Goal: Information Seeking & Learning: Learn about a topic

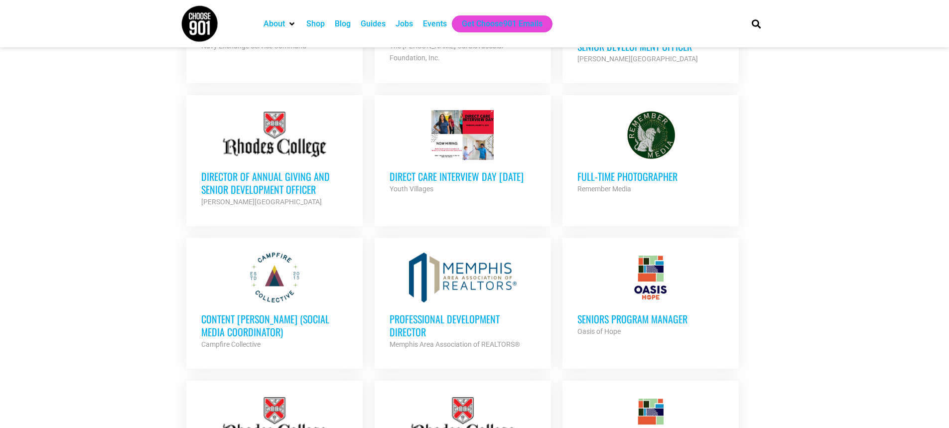
scroll to position [564, 0]
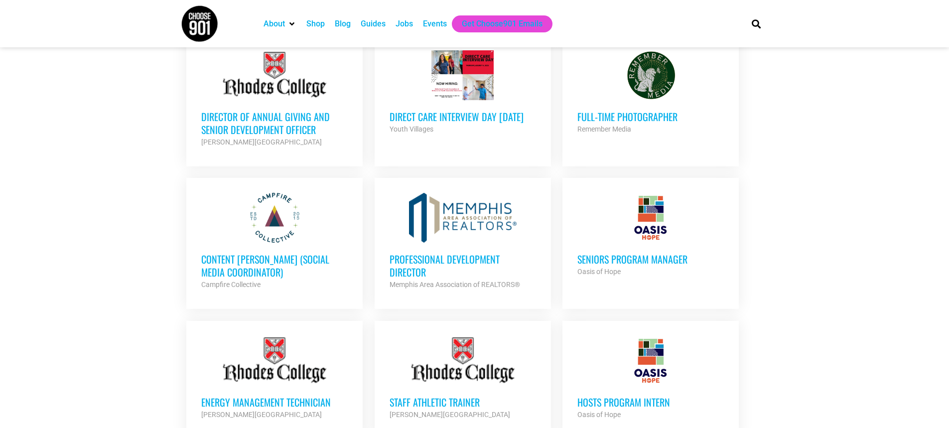
click at [657, 254] on h3 "Seniors Program Manager" at bounding box center [650, 259] width 146 height 13
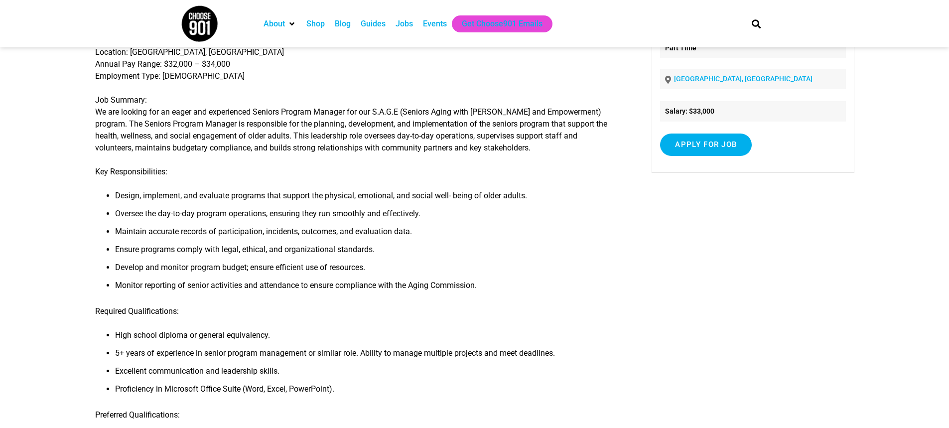
scroll to position [133, 0]
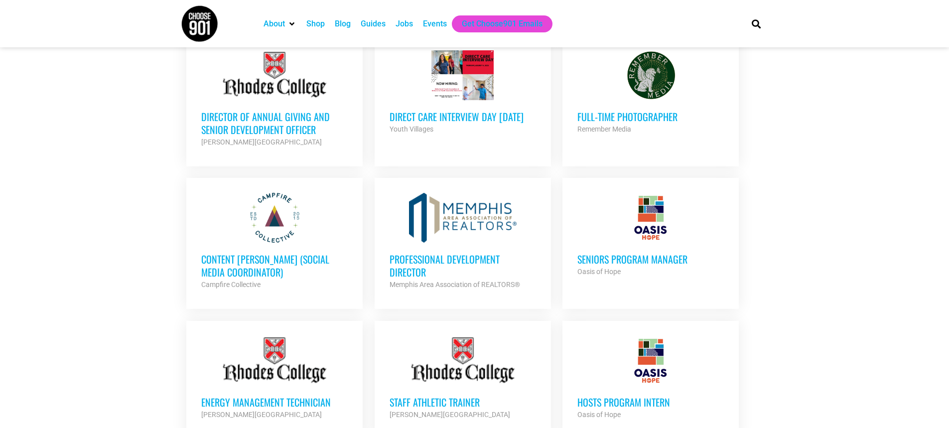
click at [917, 380] on section "Looking to make career moves in Memphis? From tech to teaching, medical and mor…" at bounding box center [474, 273] width 949 height 1241
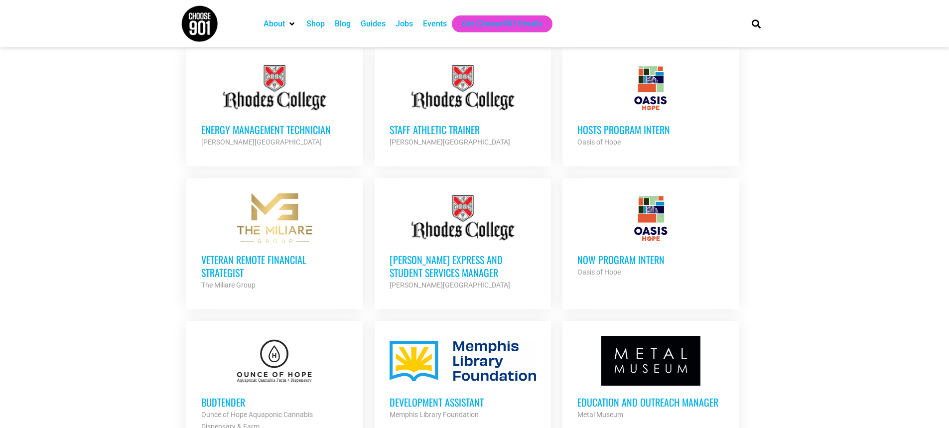
scroll to position [857, 0]
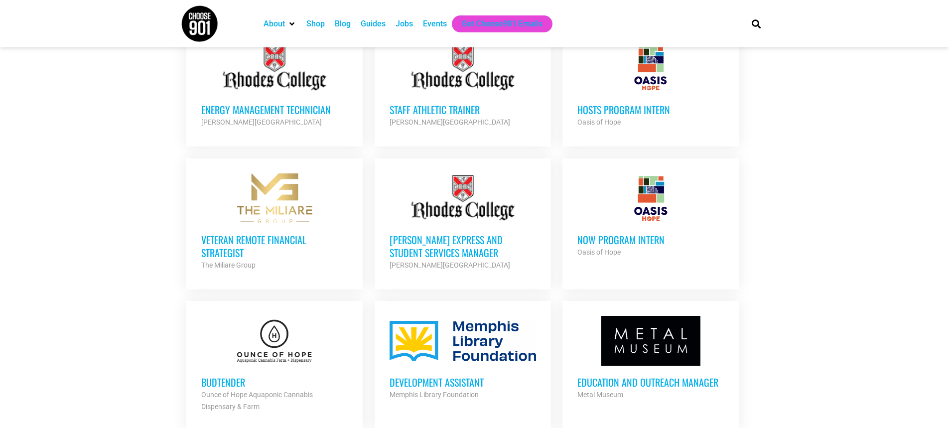
click at [413, 233] on h3 "[PERSON_NAME] Express and Student Services Manager" at bounding box center [463, 246] width 146 height 26
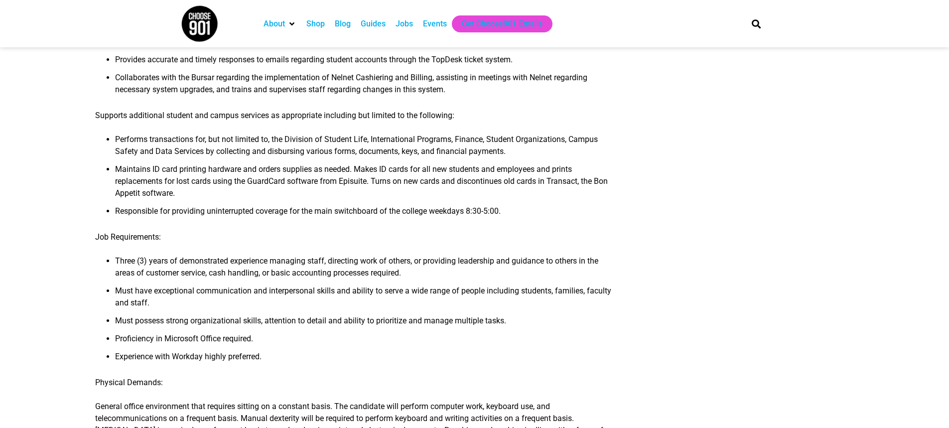
scroll to position [997, 0]
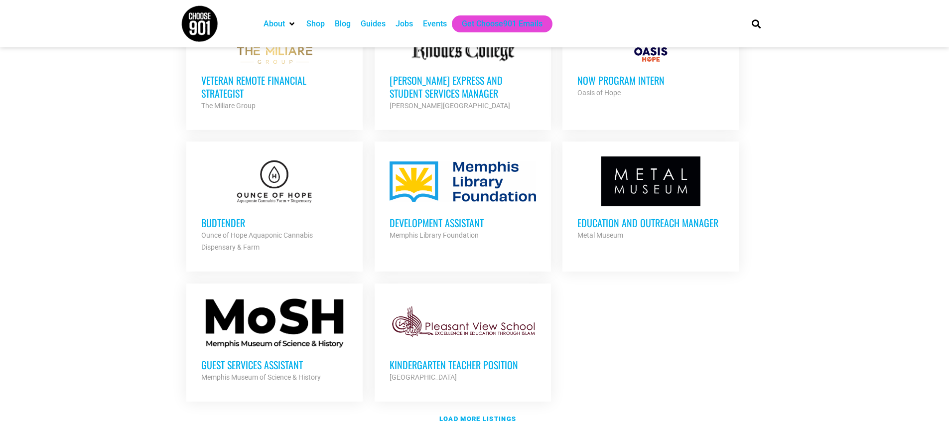
scroll to position [1043, 0]
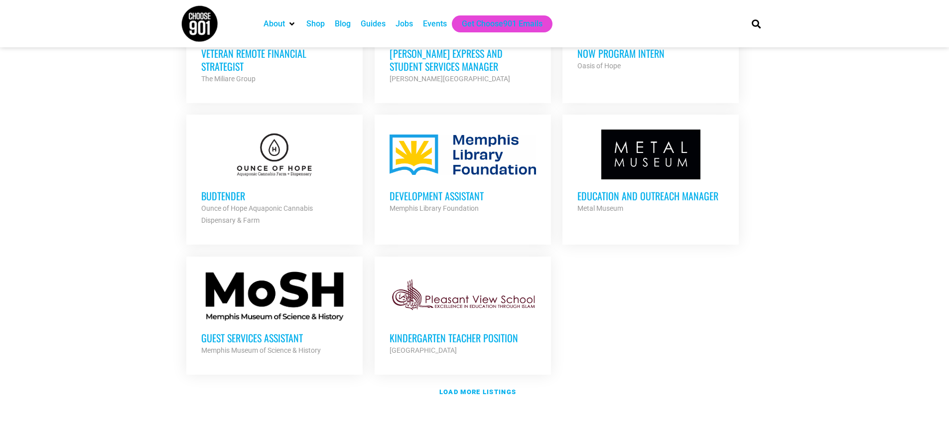
click at [277, 334] on h3 "Guest Services Assistant" at bounding box center [274, 337] width 146 height 13
click at [480, 388] on strong "Load more listings" at bounding box center [477, 391] width 77 height 7
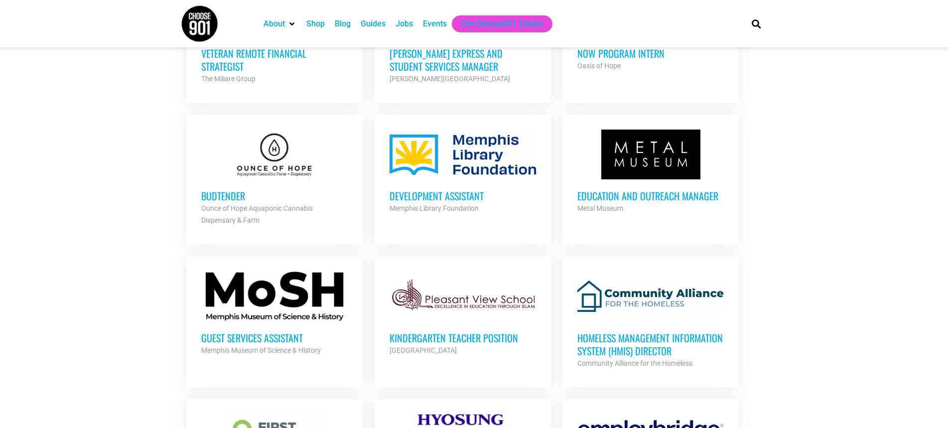
click at [911, 346] on section "Looking to make career moves in Memphis? From tech to teaching, medical and mor…" at bounding box center [474, 307] width 949 height 2265
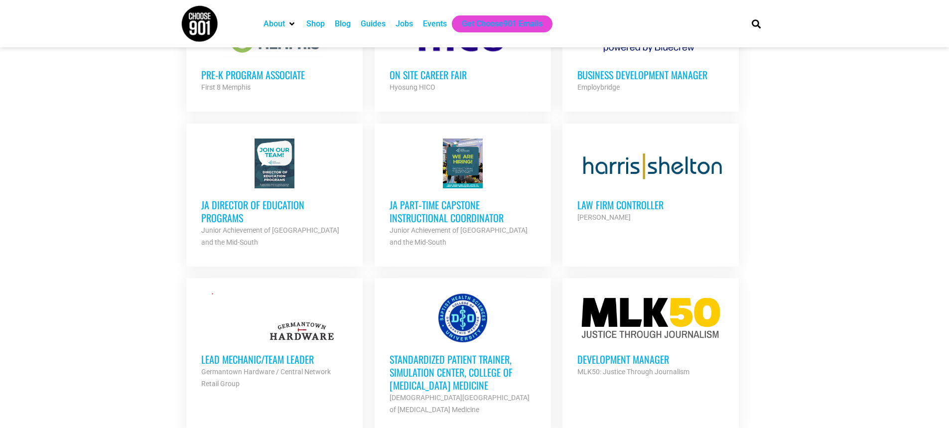
scroll to position [1475, 0]
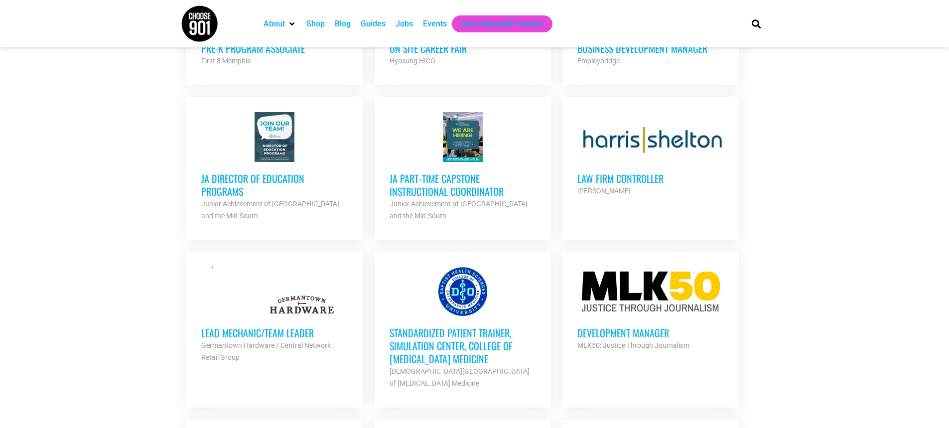
click at [271, 187] on h3 "JA Director of Education Programs" at bounding box center [274, 185] width 146 height 26
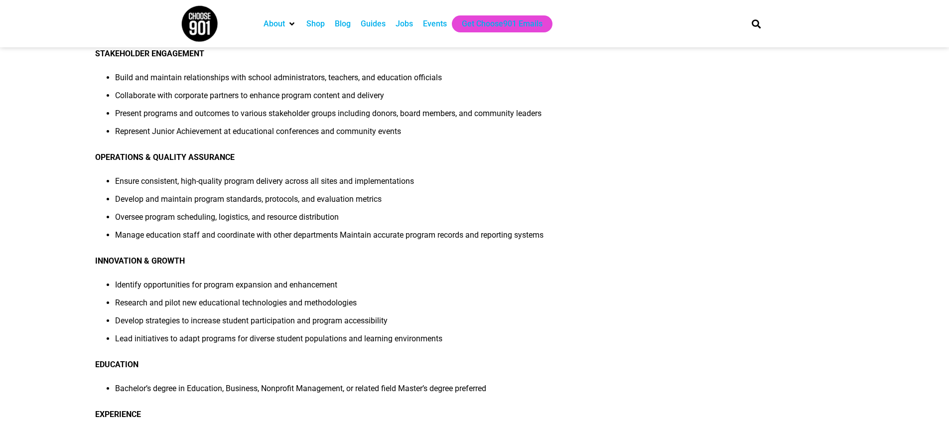
scroll to position [472, 0]
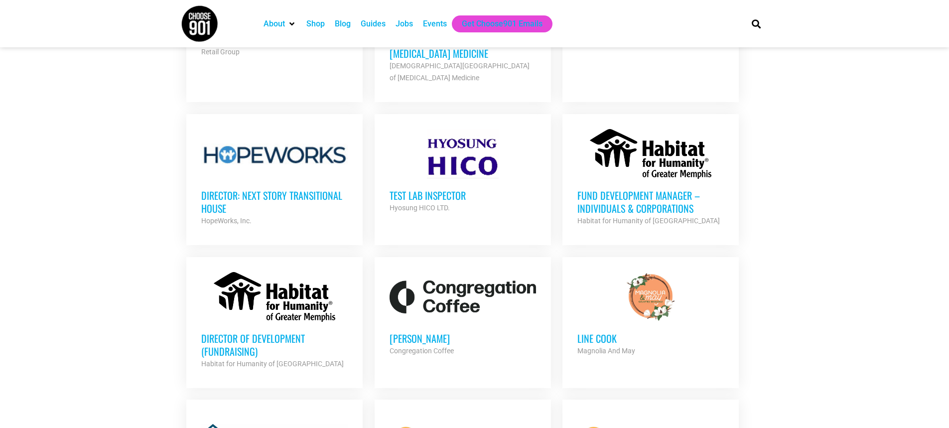
scroll to position [1841, 0]
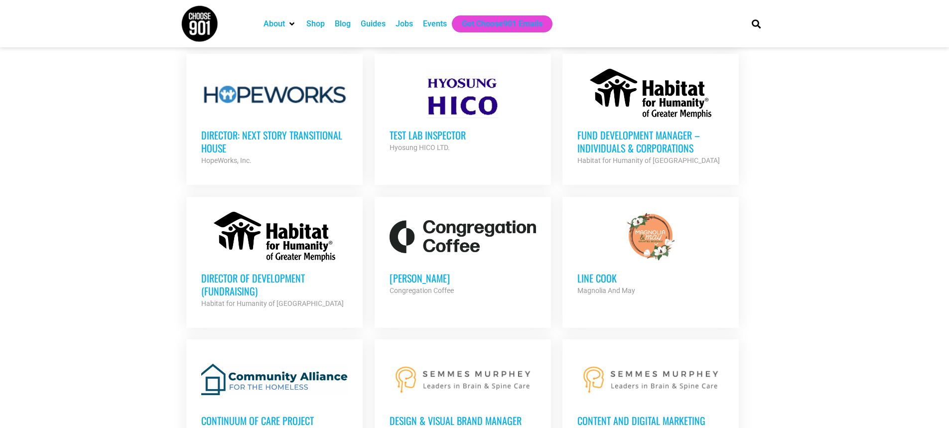
click at [271, 129] on h3 "Director: Next Story Transitional House" at bounding box center [274, 142] width 146 height 26
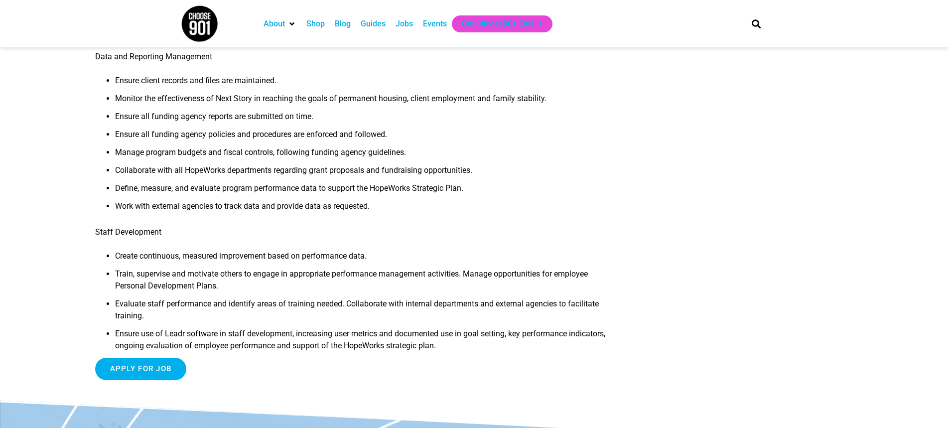
scroll to position [791, 0]
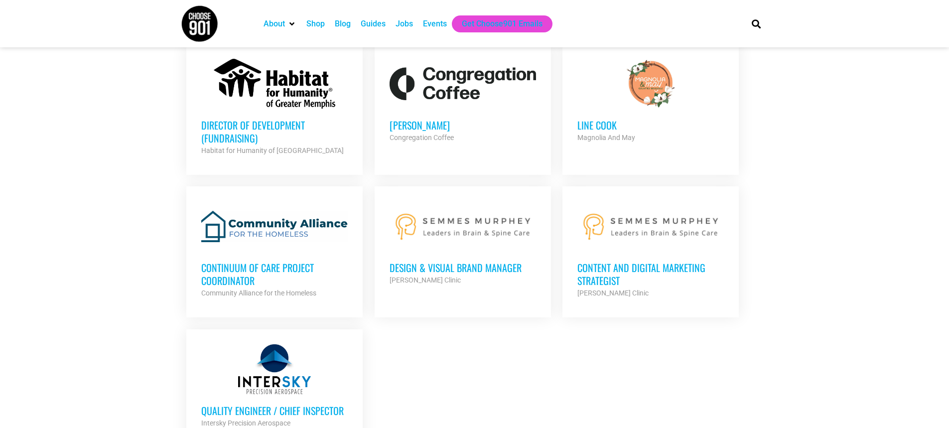
scroll to position [2034, 0]
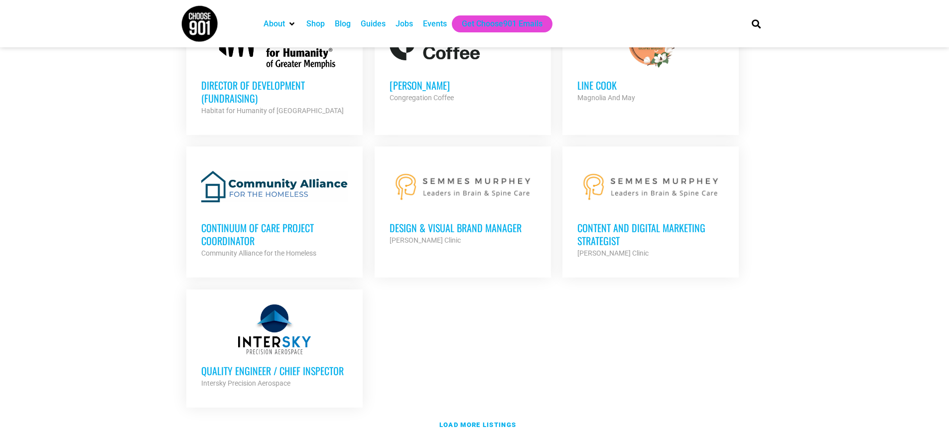
click at [292, 228] on h3 "Continuum of Care Project Coordinator" at bounding box center [274, 234] width 146 height 26
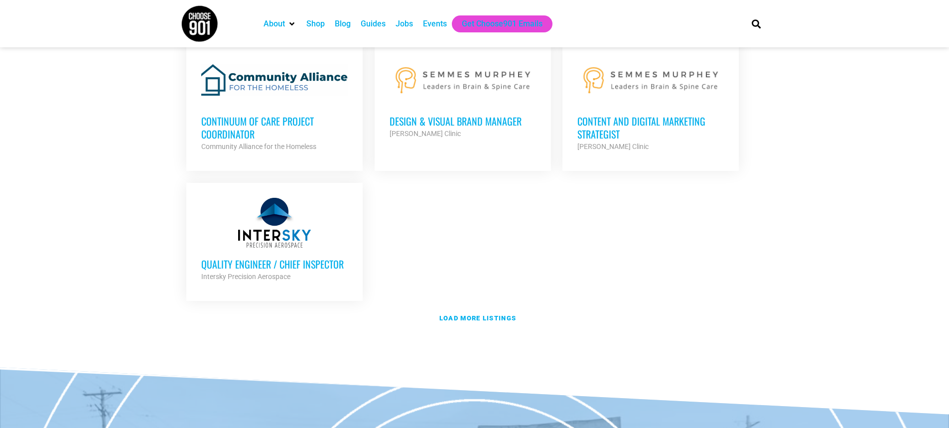
scroll to position [2199, 0]
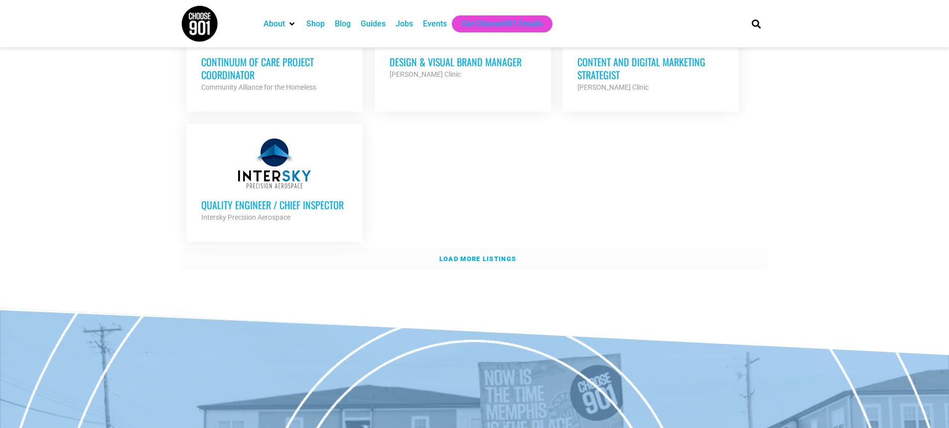
click at [486, 248] on link "Load more listings" at bounding box center [475, 259] width 588 height 23
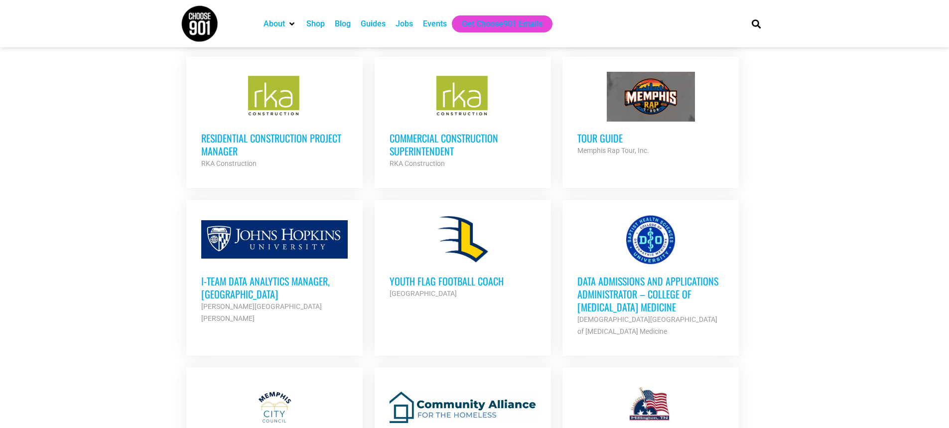
scroll to position [2631, 0]
